Goal: Check status: Check status

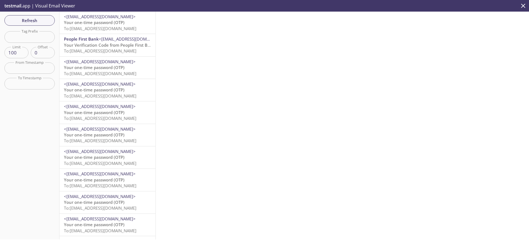
drag, startPoint x: 92, startPoint y: 23, endPoint x: 92, endPoint y: 28, distance: 5.0
click at [92, 22] on span "Your one-time password (OTP)" at bounding box center [94, 23] width 61 height 6
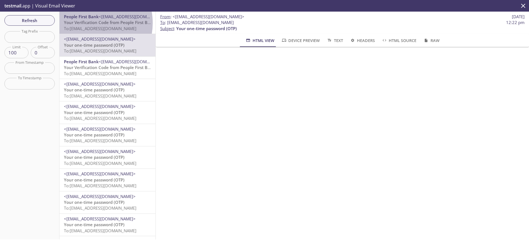
click at [88, 23] on span "Your Verification Code from People First Bank" at bounding box center [109, 23] width 91 height 6
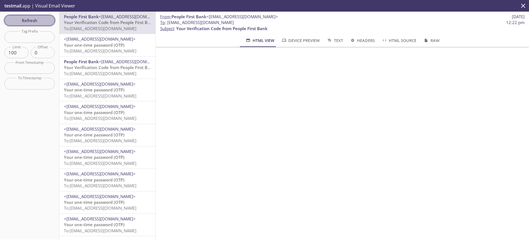
click at [24, 20] on span "Refresh" at bounding box center [29, 20] width 41 height 7
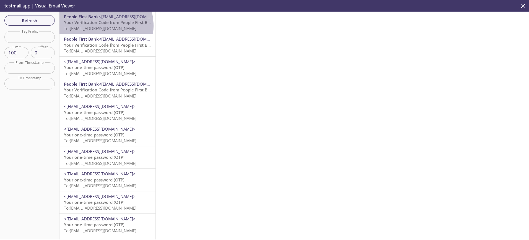
click at [96, 26] on span "To: [EMAIL_ADDRESS][DOMAIN_NAME]" at bounding box center [100, 29] width 72 height 6
